Goal: Task Accomplishment & Management: Manage account settings

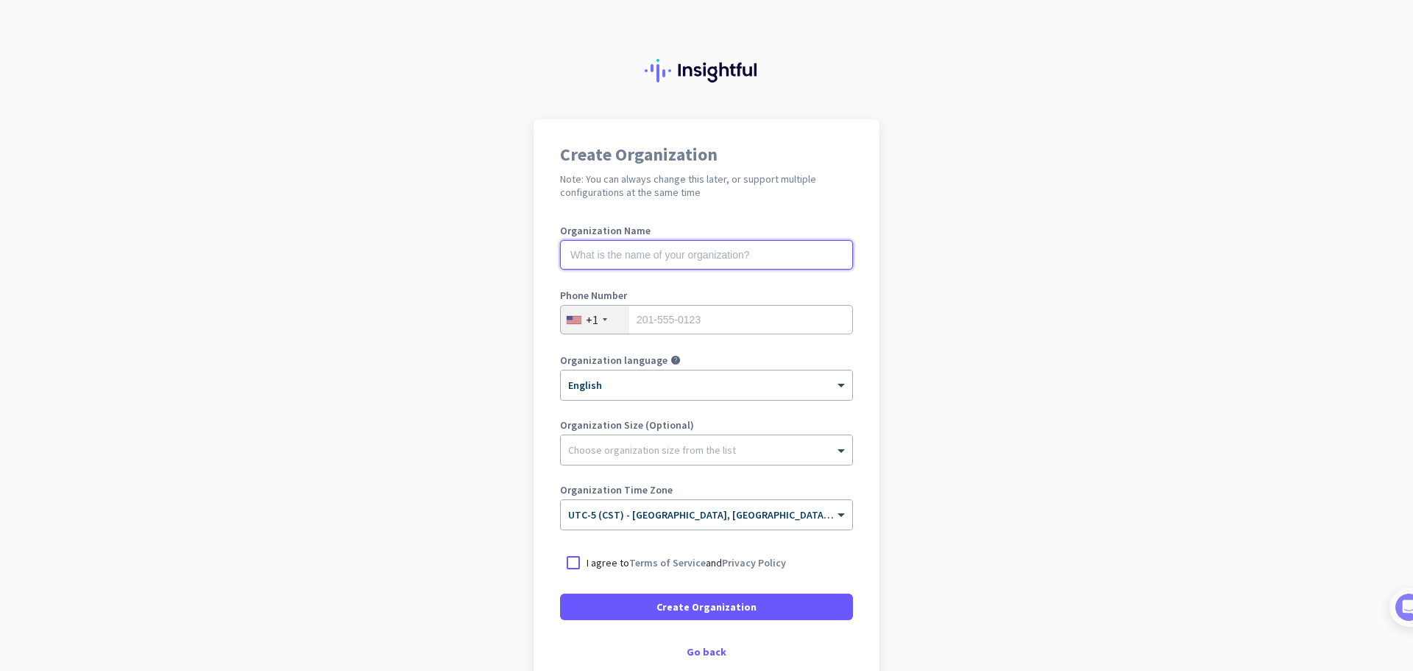
click at [738, 253] on input "text" at bounding box center [706, 254] width 293 height 29
type input "Golden Agency LLC"
type input "8328759595"
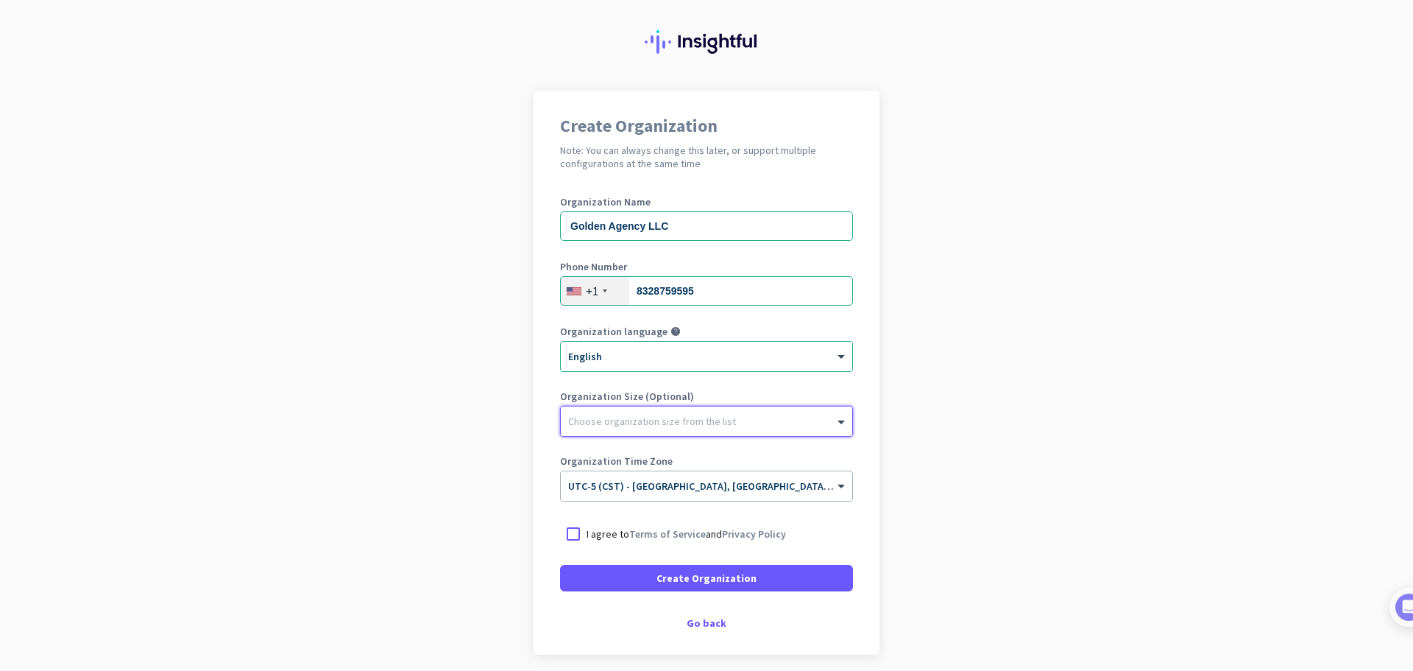
scroll to position [86, 0]
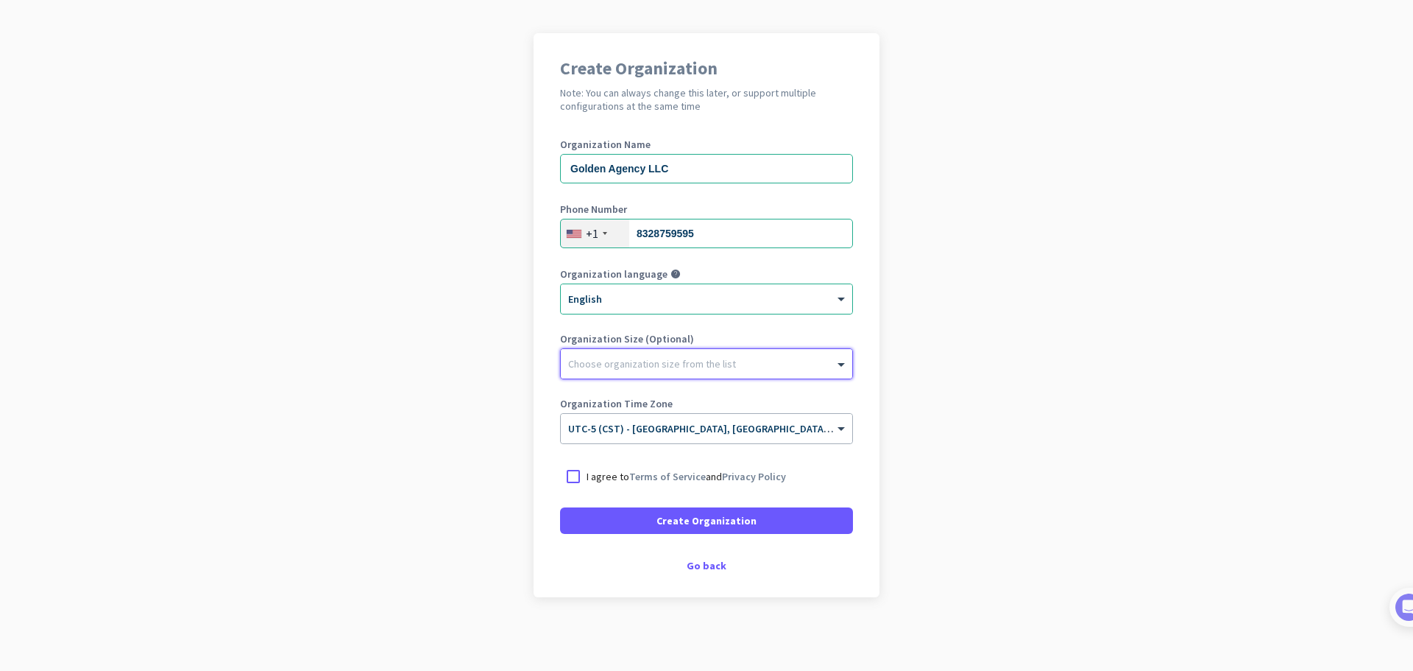
click at [710, 480] on p "I agree to Terms of Service and Privacy Policy" at bounding box center [687, 476] width 200 height 15
click at [0, 0] on input "I agree to Terms of Service and Privacy Policy" at bounding box center [0, 0] width 0 height 0
click at [692, 520] on span "Create Organization" at bounding box center [707, 520] width 100 height 15
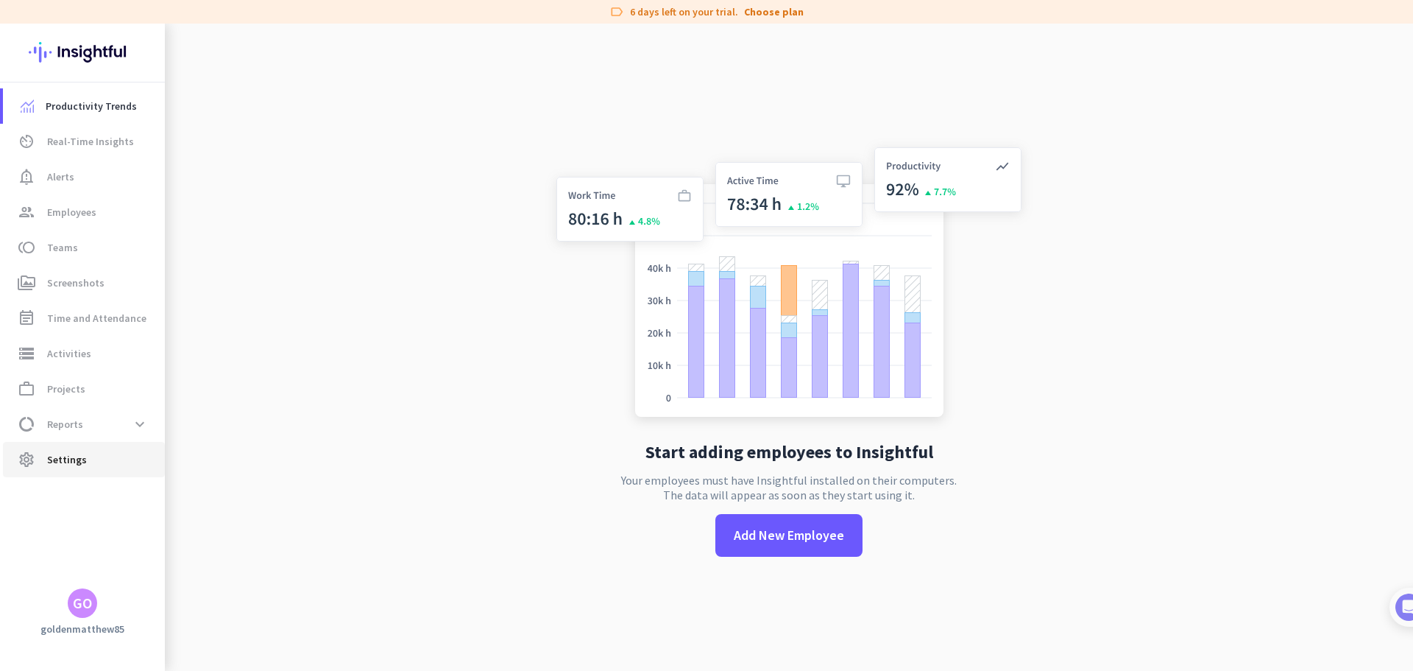
click at [74, 458] on span "Settings" at bounding box center [67, 460] width 40 height 18
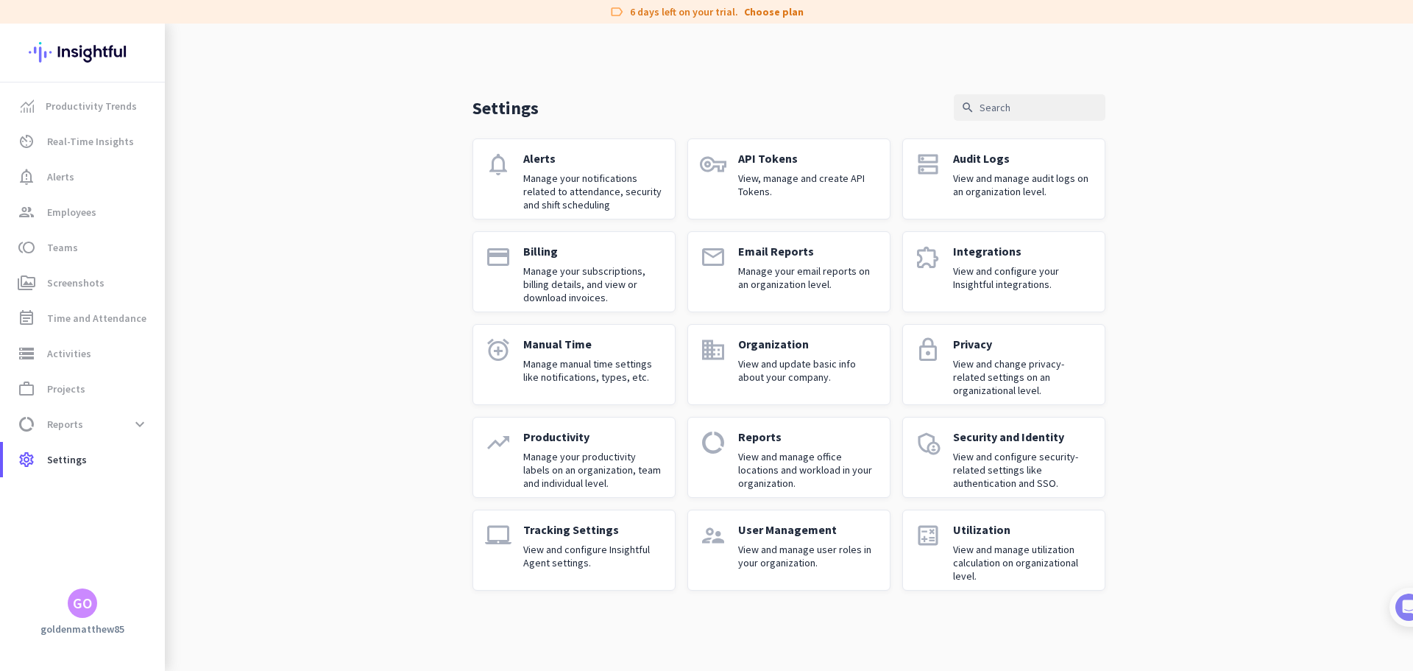
click at [1299, 223] on div "Settings search notifications Alerts Manage your notifications related to atten…" at bounding box center [789, 319] width 1249 height 590
click at [136, 425] on span at bounding box center [140, 424] width 27 height 27
click at [85, 531] on span "Apps & Websites" at bounding box center [69, 529] width 109 height 35
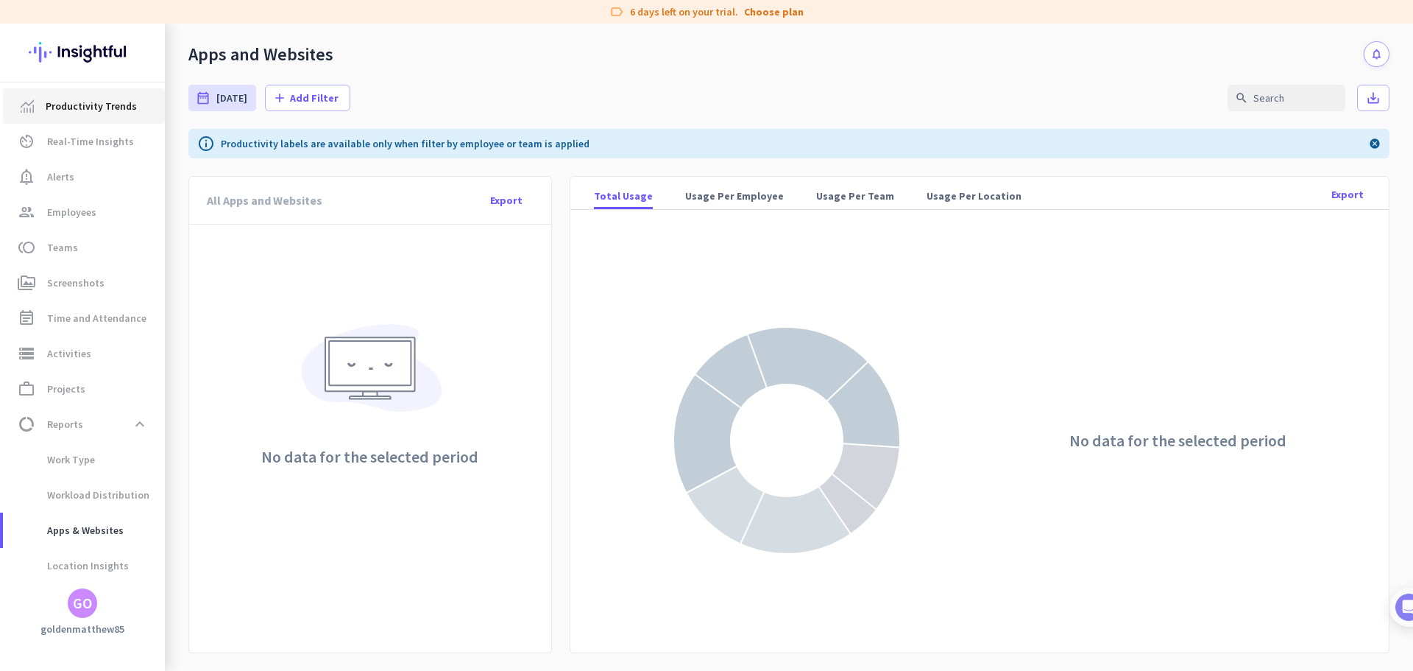
click at [88, 111] on span "Productivity Trends" at bounding box center [91, 106] width 91 height 18
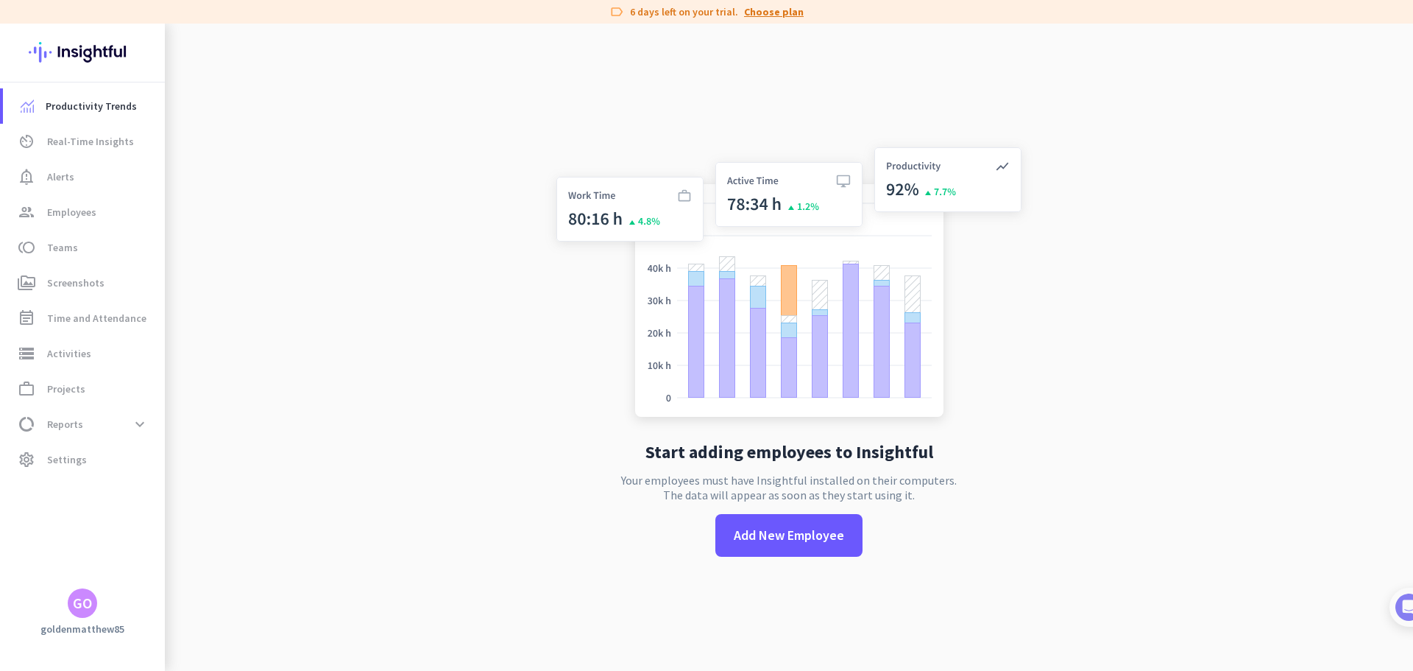
click at [769, 10] on link "Choose plan" at bounding box center [774, 11] width 60 height 15
